Goal: Information Seeking & Learning: Learn about a topic

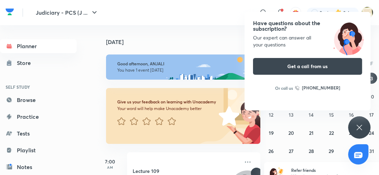
click at [360, 125] on icon at bounding box center [359, 127] width 8 height 8
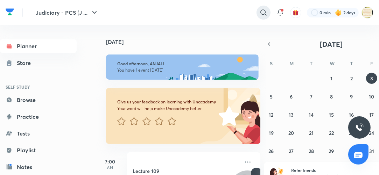
click at [260, 11] on icon at bounding box center [263, 12] width 6 height 6
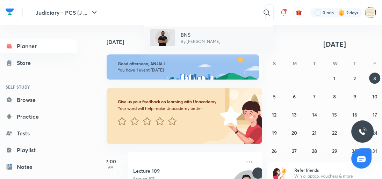
click at [192, 36] on p "BNS" at bounding box center [201, 34] width 40 height 7
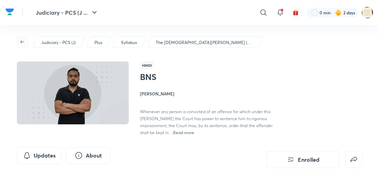
click at [22, 41] on icon "button" at bounding box center [23, 42] width 6 height 6
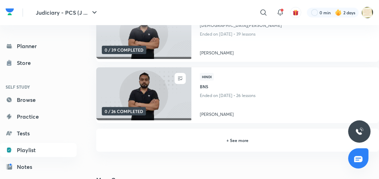
scroll to position [157, 0]
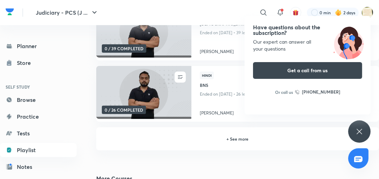
click at [231, 139] on h6 "+ See more" at bounding box center [238, 139] width 266 height 6
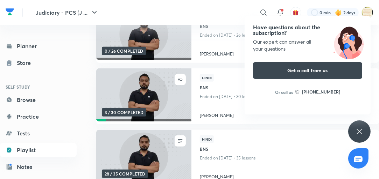
scroll to position [235, 0]
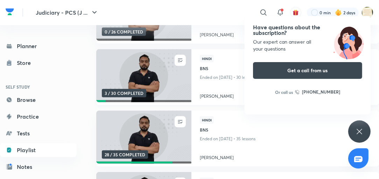
click at [165, 92] on img at bounding box center [143, 76] width 97 height 54
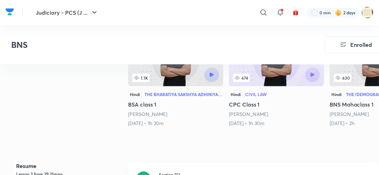
scroll to position [291, 0]
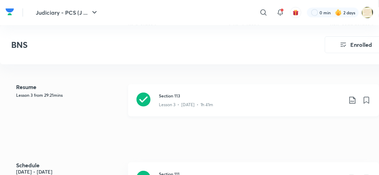
click at [142, 100] on icon at bounding box center [143, 100] width 14 height 14
